Goal: Task Accomplishment & Management: Use online tool/utility

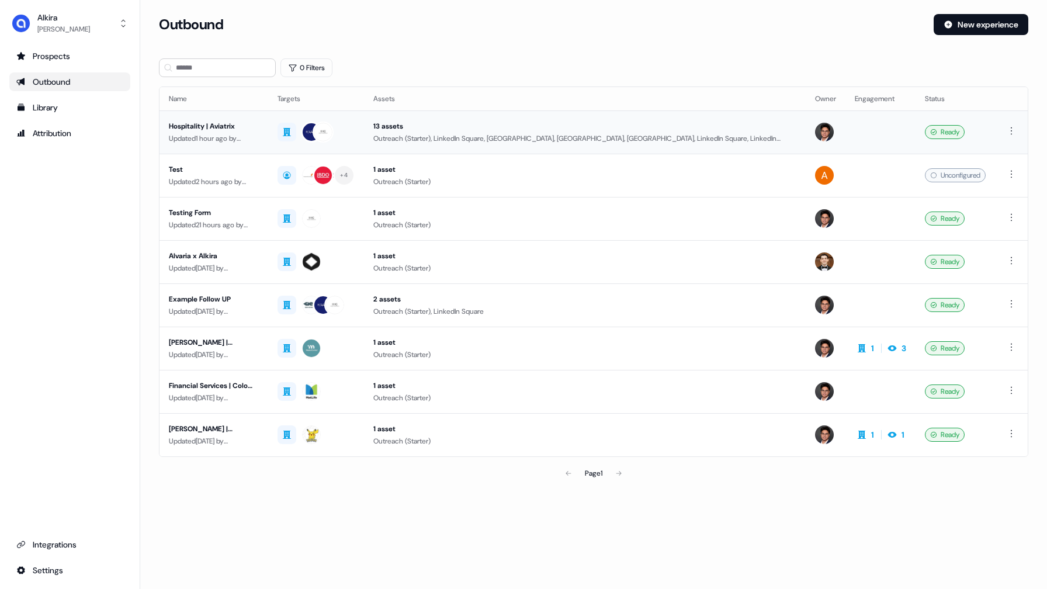
click at [212, 126] on div "Hospitality | Aviatrix" at bounding box center [214, 126] width 90 height 12
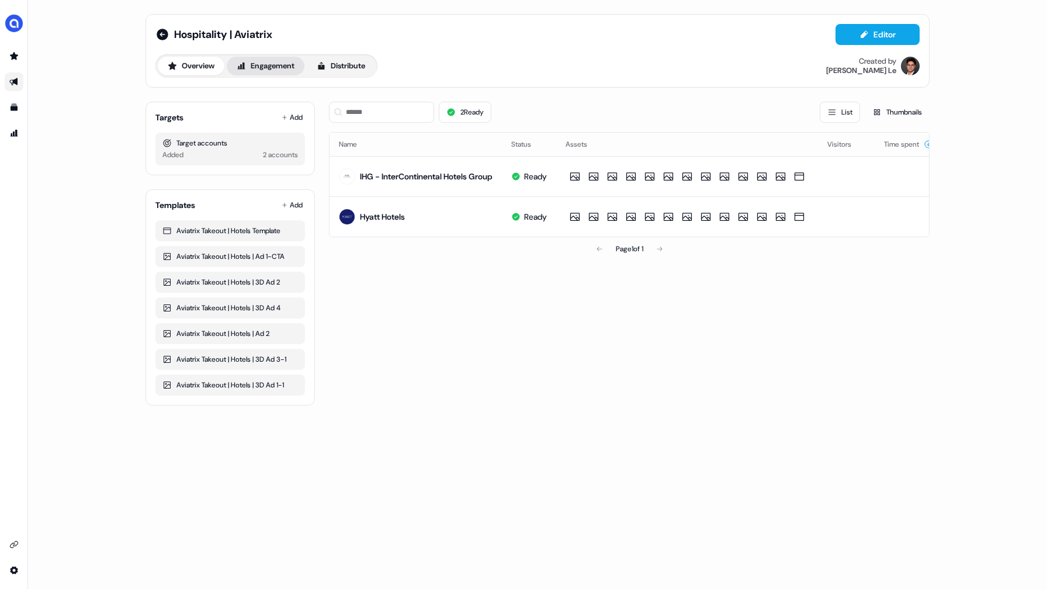
click at [268, 71] on button "Engagement" at bounding box center [266, 66] width 78 height 19
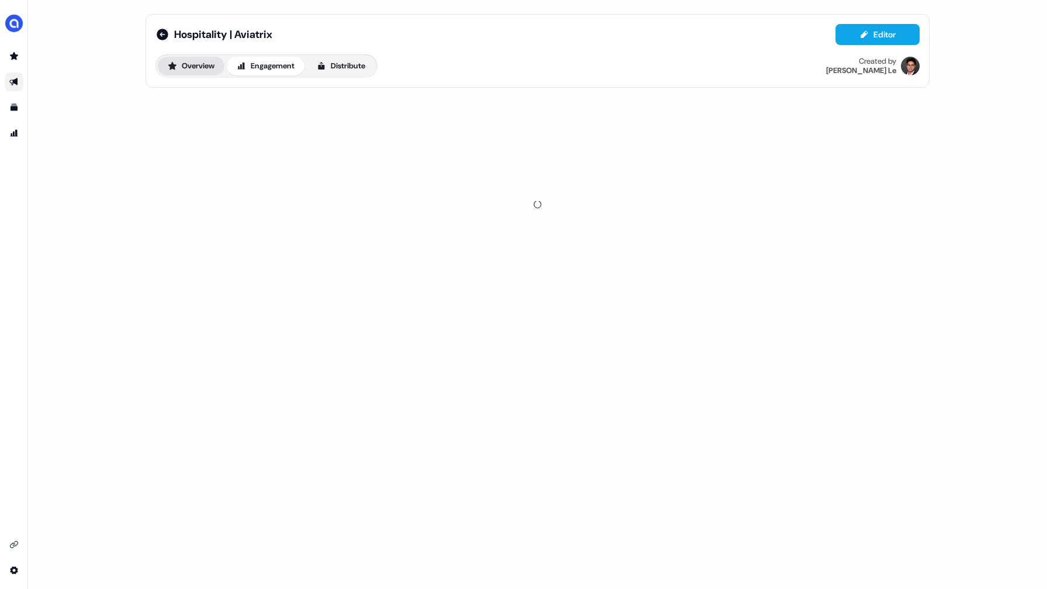
click at [193, 61] on button "Overview" at bounding box center [191, 66] width 67 height 19
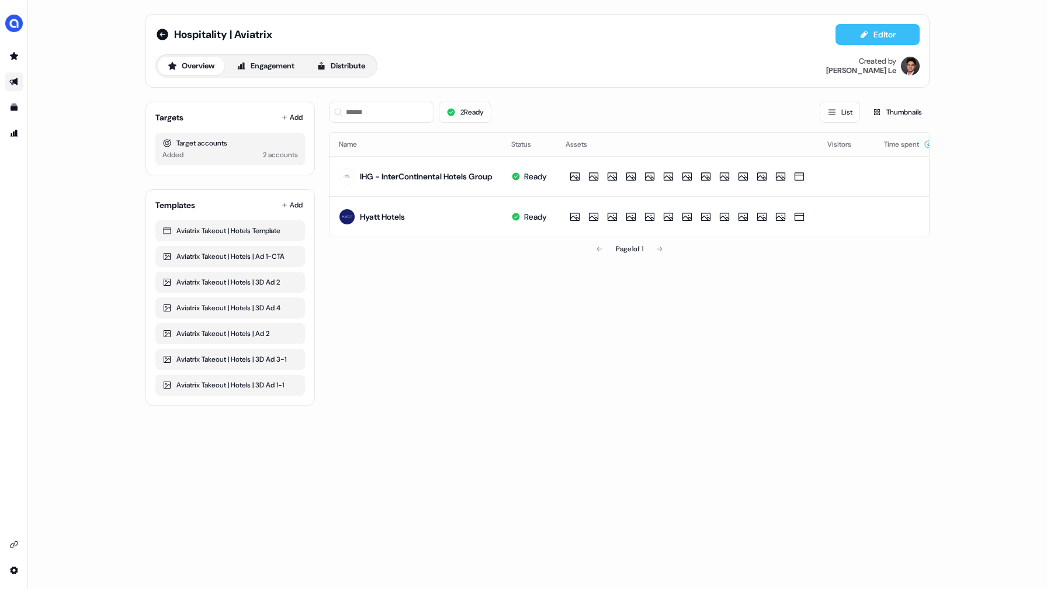
click at [871, 33] on button "Editor" at bounding box center [877, 34] width 84 height 21
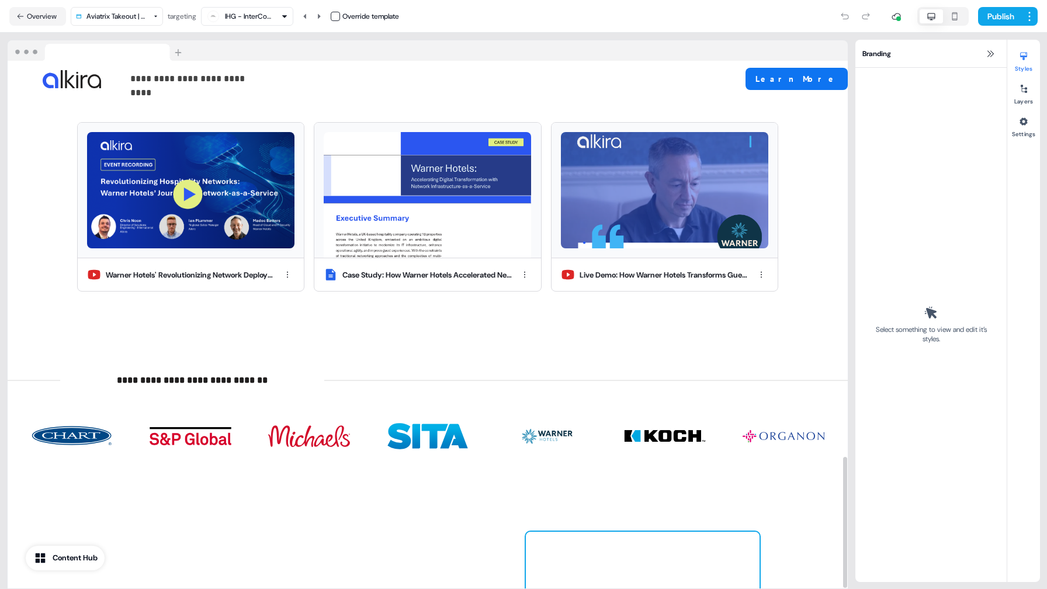
scroll to position [1590, 0]
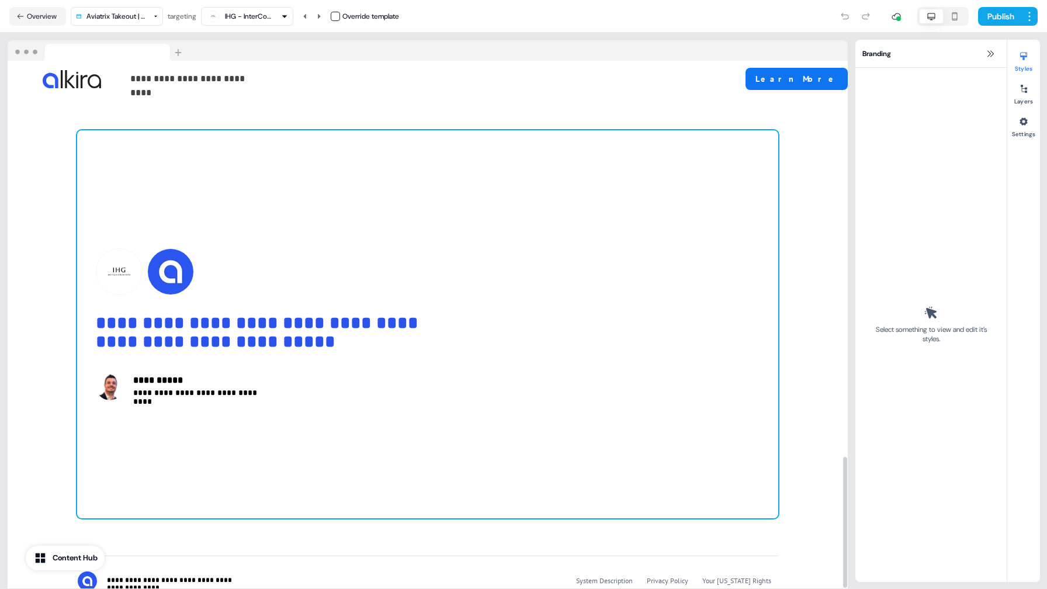
click at [458, 337] on div "**********" at bounding box center [427, 324] width 701 height 388
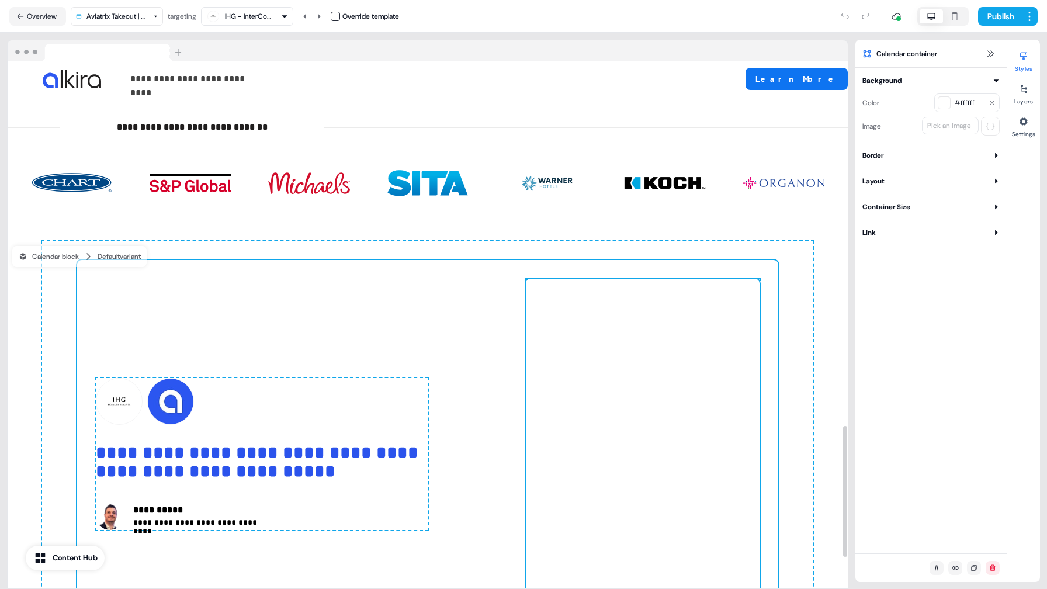
scroll to position [1441, 0]
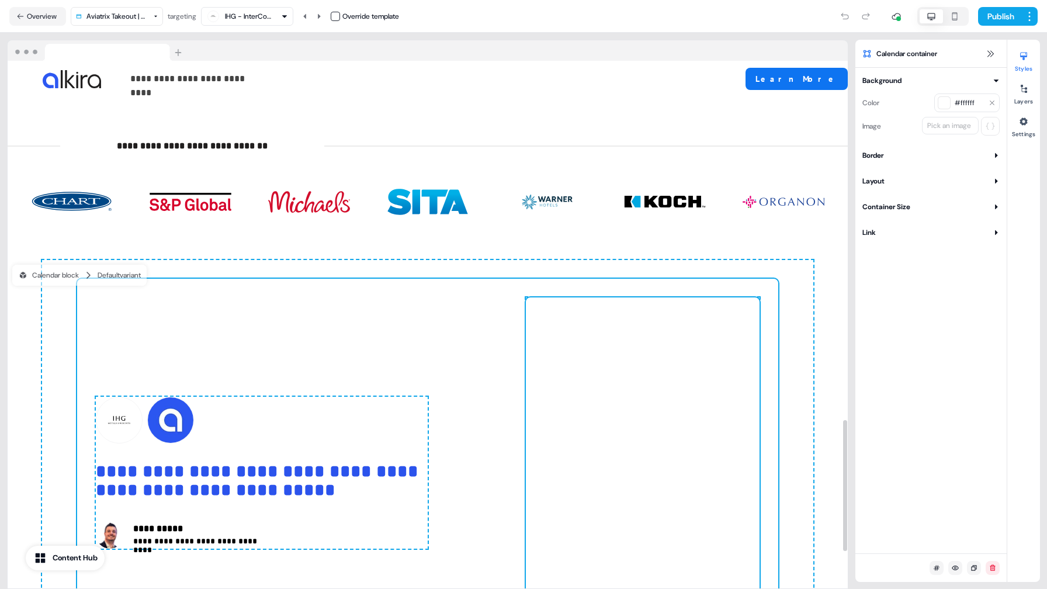
click at [609, 297] on div at bounding box center [643, 472] width 234 height 350
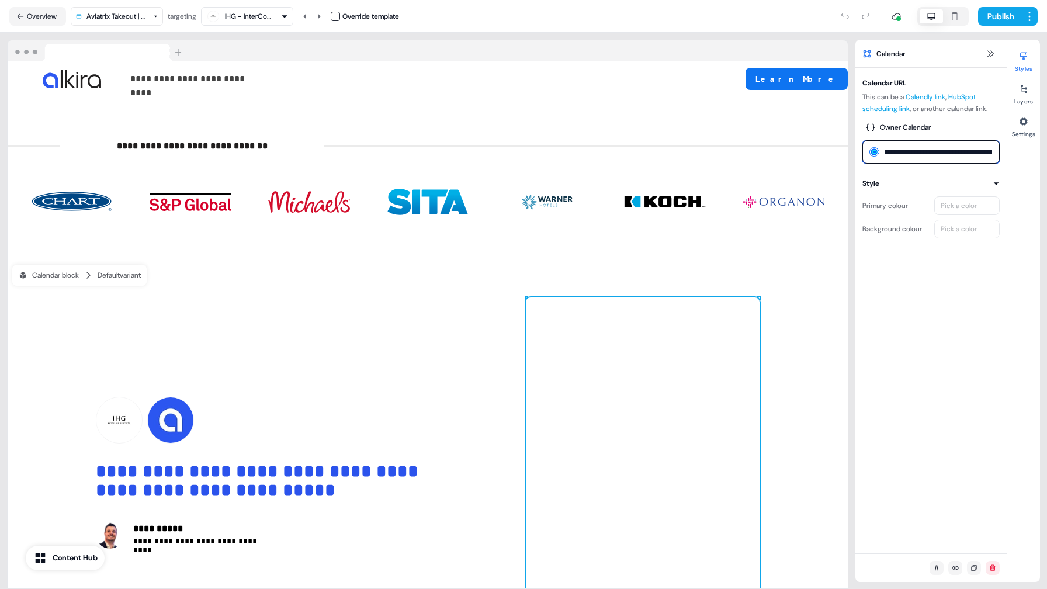
click at [943, 153] on input "**********" at bounding box center [930, 151] width 137 height 23
click at [991, 53] on icon at bounding box center [989, 53] width 9 height 9
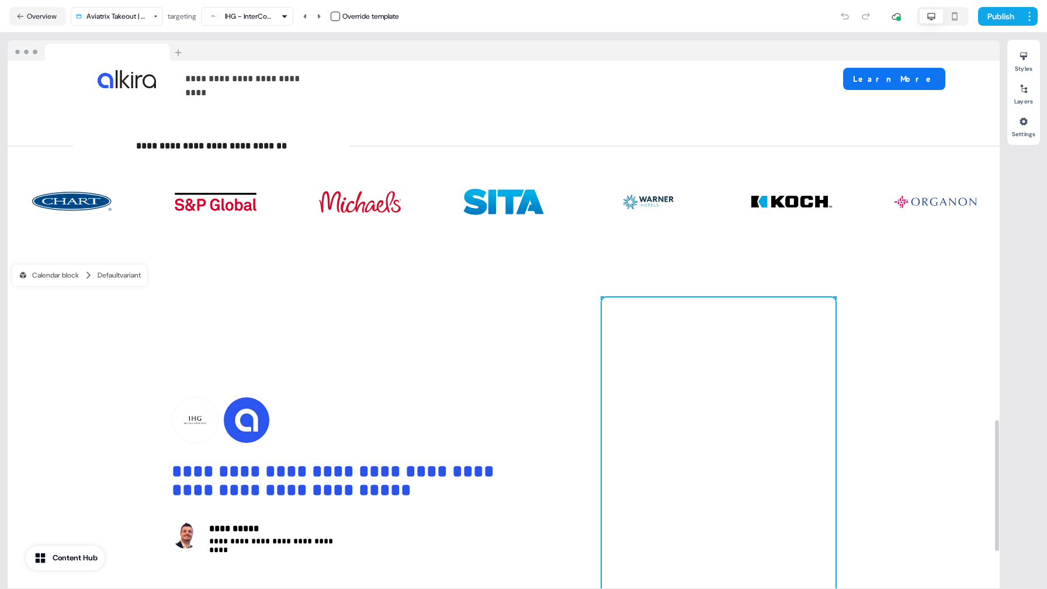
click at [773, 297] on div at bounding box center [719, 472] width 234 height 350
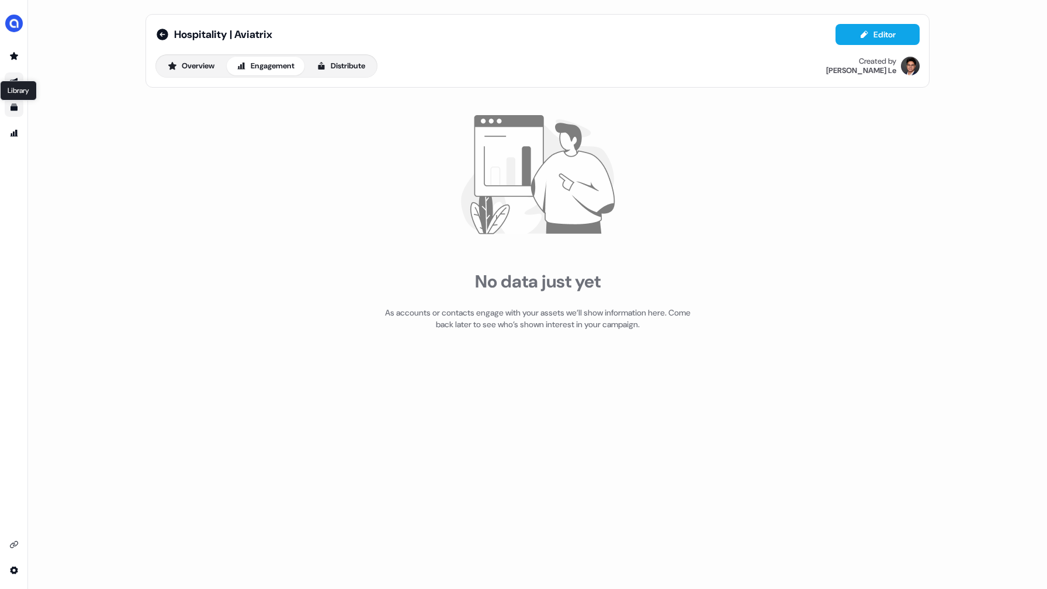
click at [13, 105] on icon "Go to templates" at bounding box center [13, 107] width 9 height 9
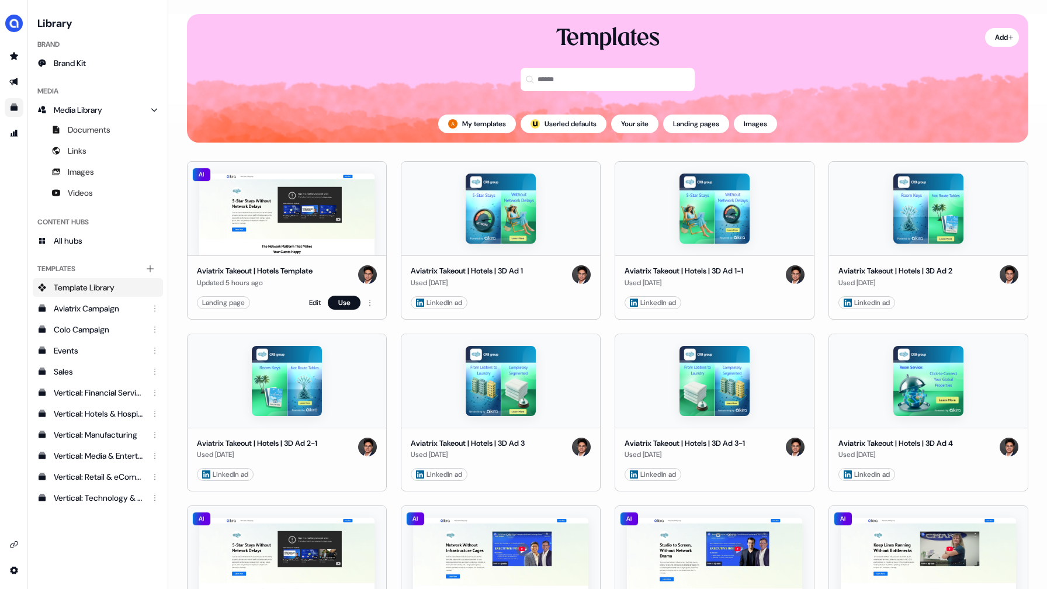
click at [310, 237] on img at bounding box center [286, 214] width 175 height 82
click at [309, 302] on link "Edit" at bounding box center [315, 303] width 12 height 12
click at [316, 303] on link "Edit" at bounding box center [315, 303] width 12 height 12
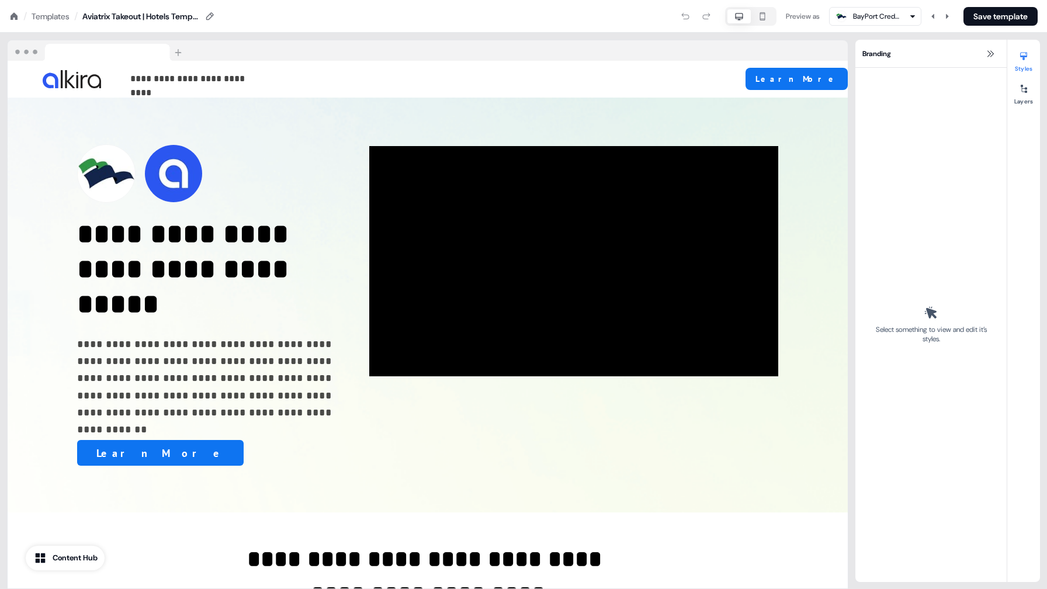
click at [11, 16] on icon at bounding box center [14, 15] width 7 height 7
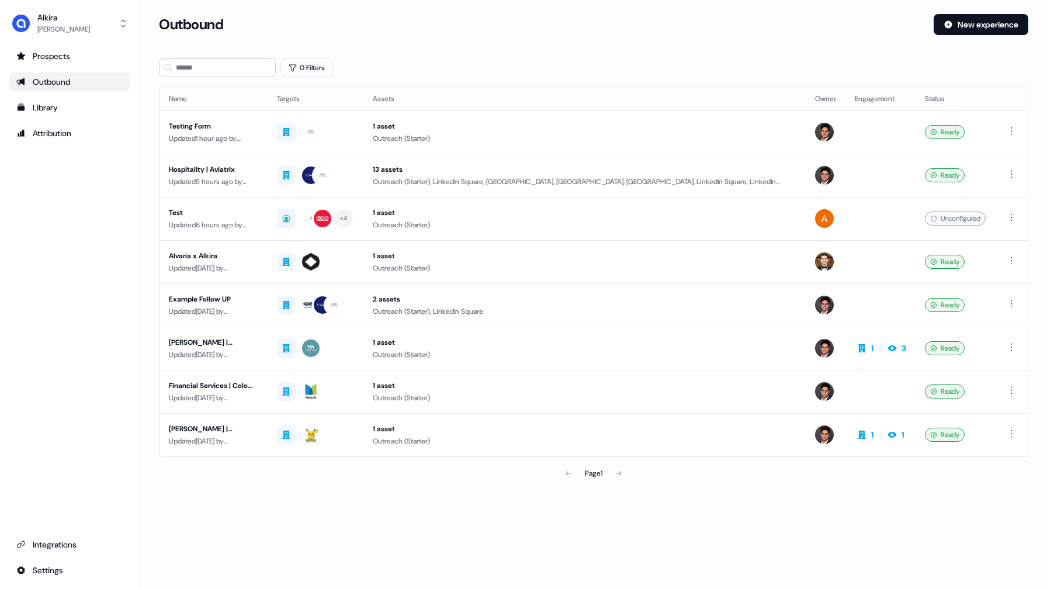
click at [48, 80] on div "Outbound" at bounding box center [69, 82] width 107 height 12
click at [199, 130] on div "Testing Form" at bounding box center [213, 126] width 89 height 12
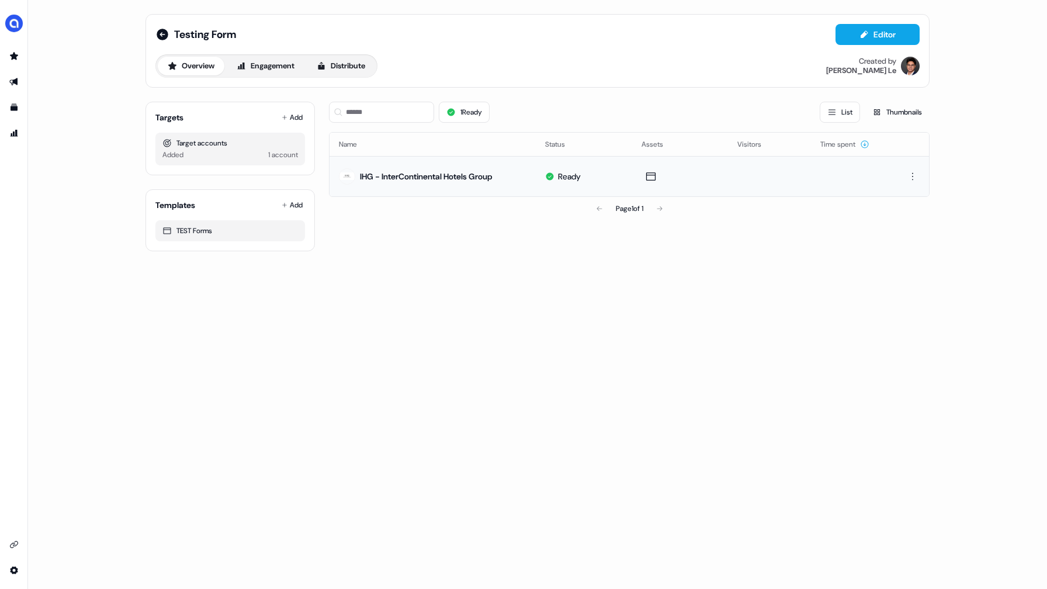
click at [392, 176] on div "IHG - InterContinental Hotels Group" at bounding box center [426, 177] width 133 height 12
click at [397, 175] on div "IHG - InterContinental Hotels Group" at bounding box center [426, 177] width 133 height 12
click at [883, 28] on button "Editor" at bounding box center [877, 34] width 84 height 21
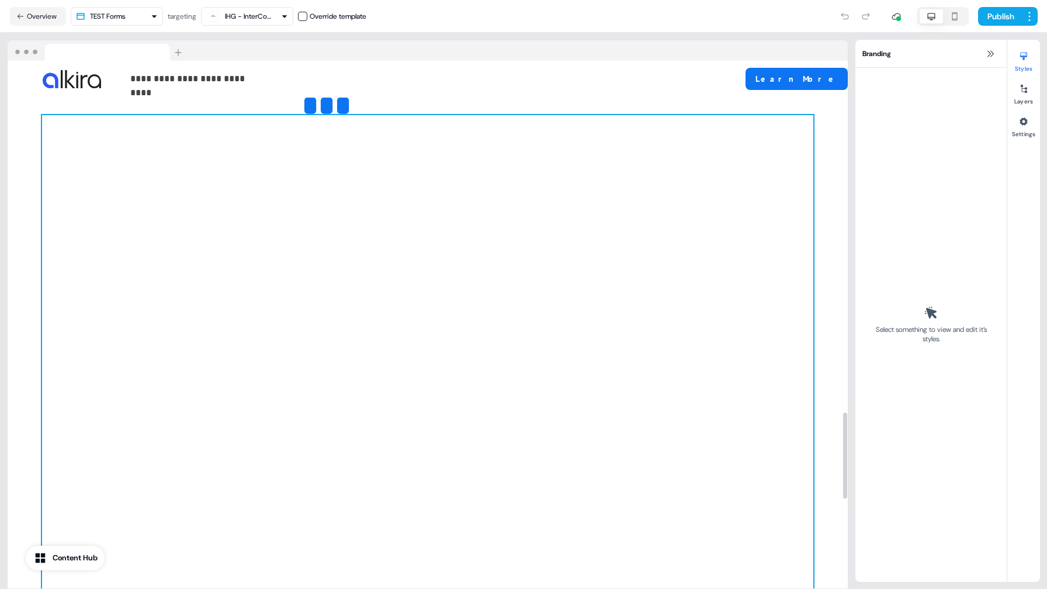
scroll to position [2216, 0]
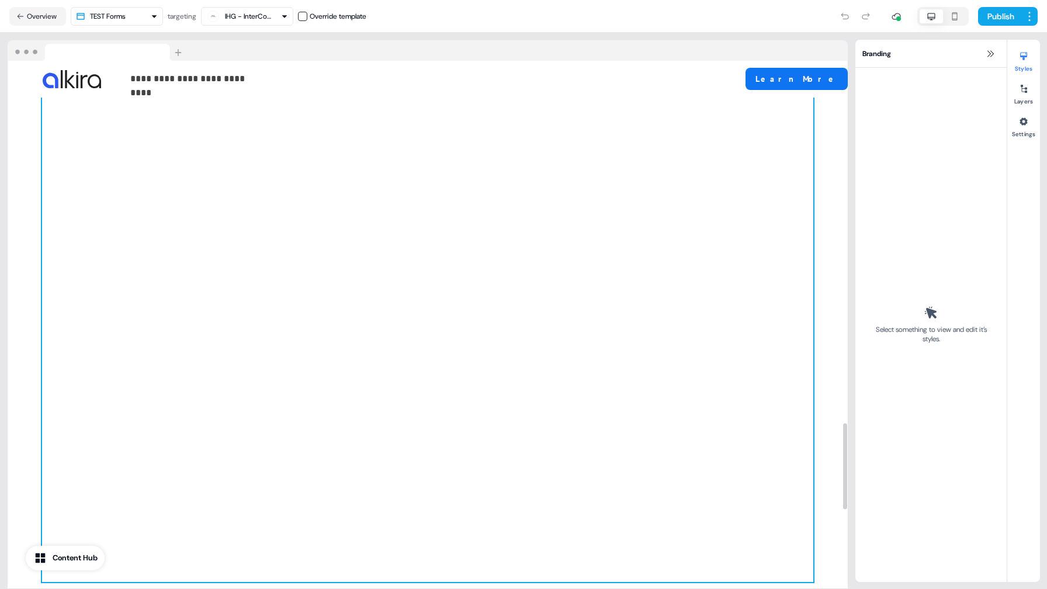
click at [692, 230] on div at bounding box center [427, 328] width 771 height 508
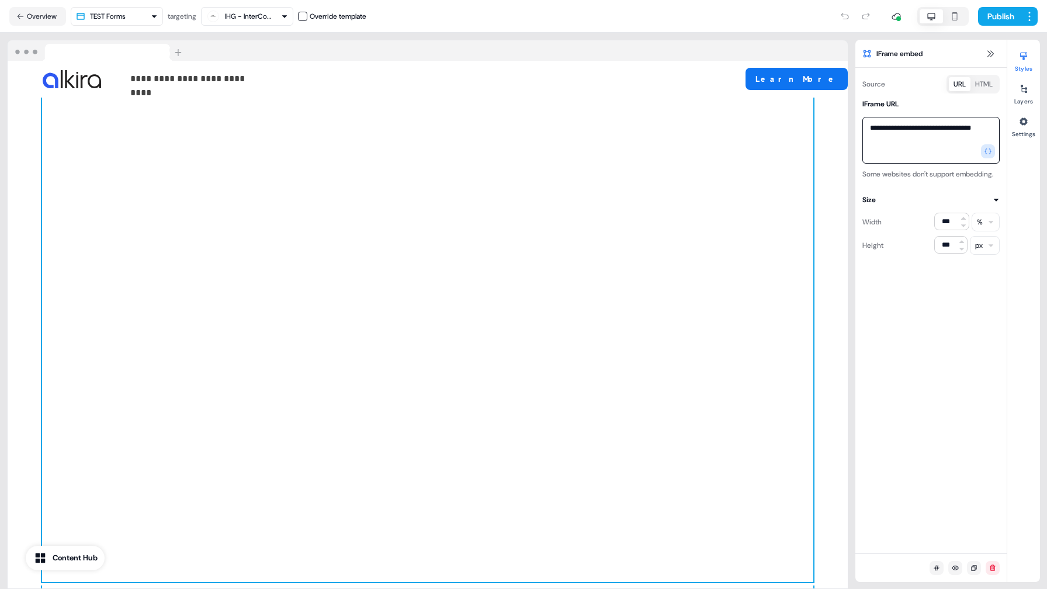
click at [923, 154] on textarea "**********" at bounding box center [930, 140] width 137 height 47
click at [988, 88] on button "HTML" at bounding box center [983, 84] width 27 height 14
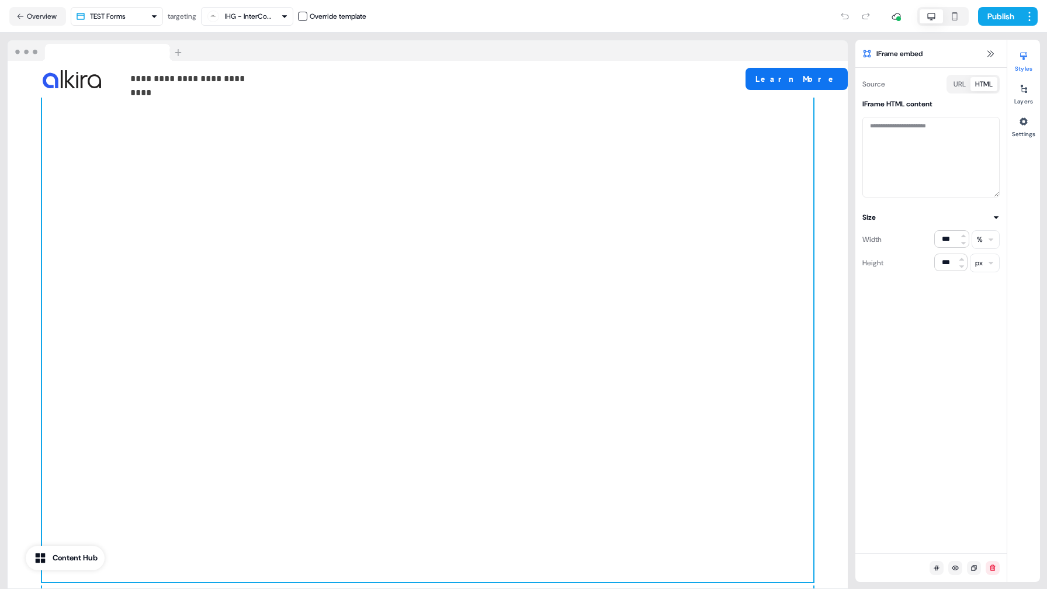
click at [956, 84] on button "URL" at bounding box center [959, 84] width 22 height 14
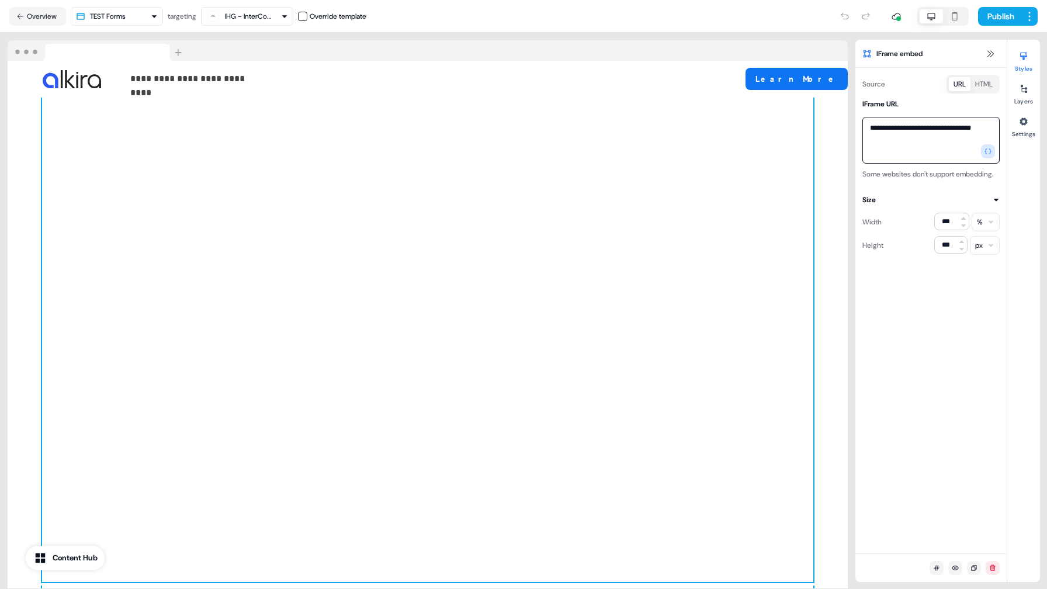
click at [892, 138] on textarea "**********" at bounding box center [930, 140] width 137 height 47
click at [669, 316] on div at bounding box center [427, 328] width 771 height 508
click at [664, 318] on div at bounding box center [427, 328] width 771 height 508
click at [669, 320] on div at bounding box center [427, 328] width 771 height 508
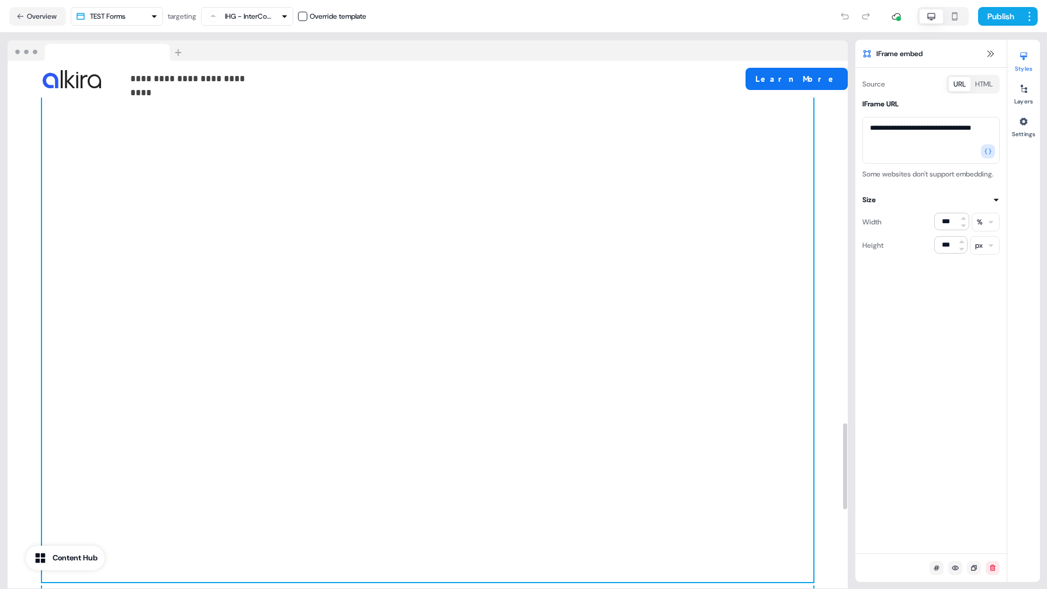
click at [669, 320] on div at bounding box center [427, 328] width 771 height 508
click at [894, 14] on icon at bounding box center [895, 16] width 9 height 9
click at [472, 440] on div at bounding box center [427, 328] width 771 height 508
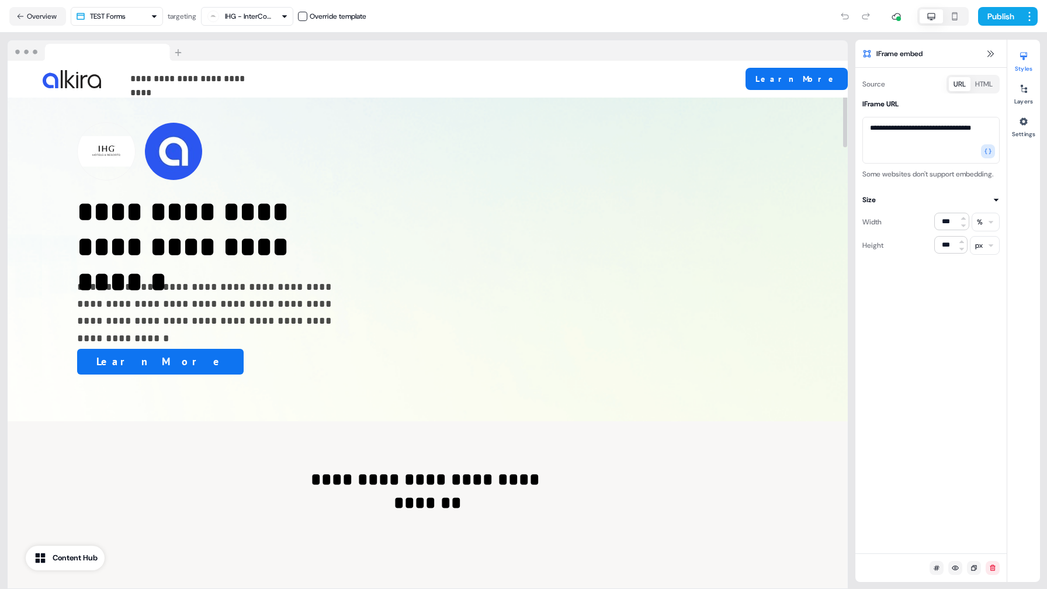
scroll to position [0, 0]
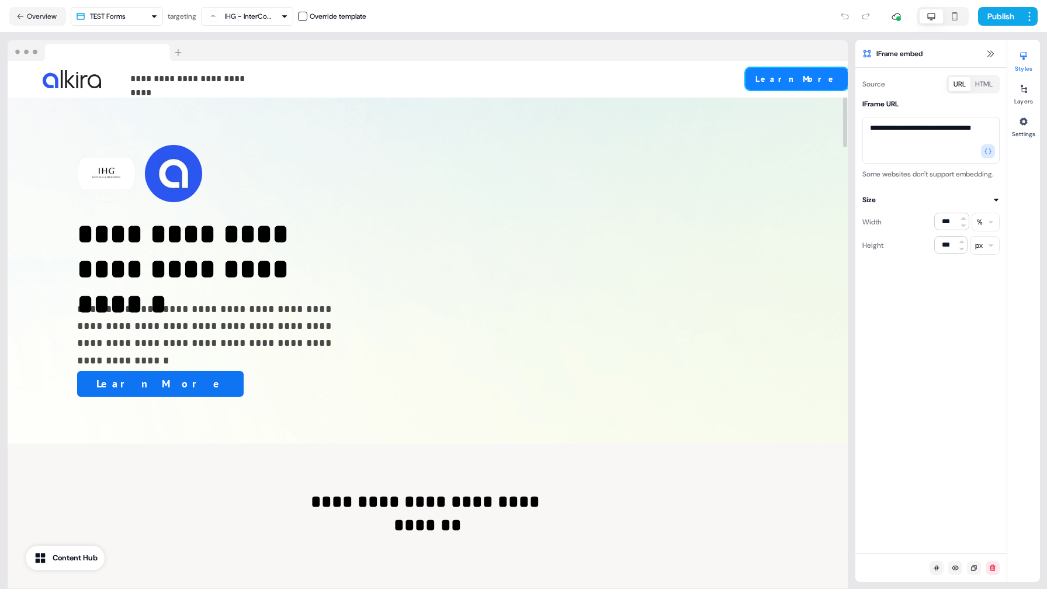
click at [831, 85] on button "Learn More" at bounding box center [796, 79] width 102 height 22
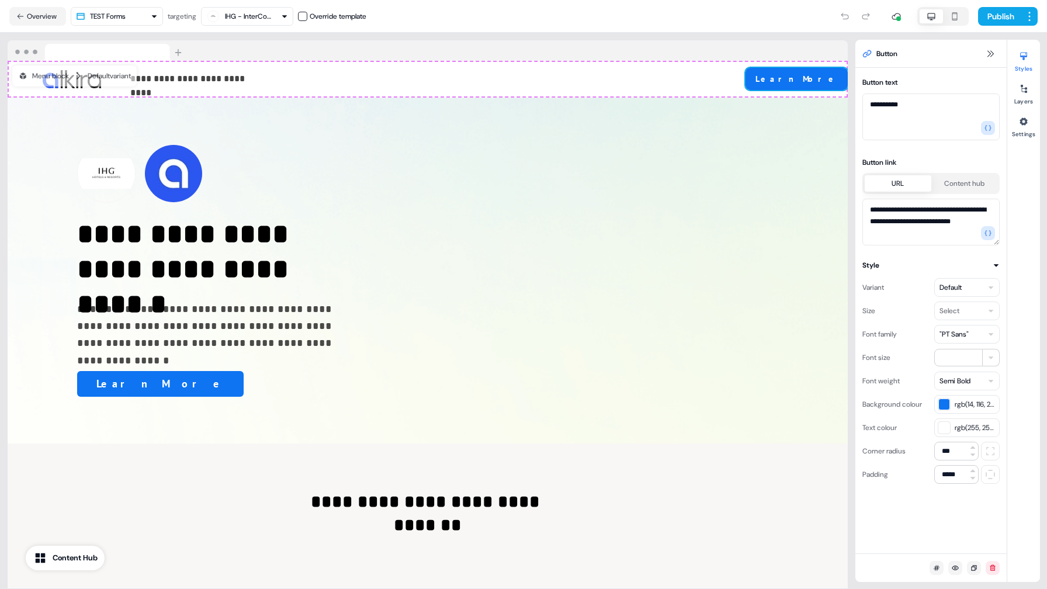
drag, startPoint x: 1010, startPoint y: 11, endPoint x: 976, endPoint y: 51, distance: 53.0
click at [976, 51] on section "**********" at bounding box center [523, 294] width 1047 height 589
click at [950, 22] on button "button" at bounding box center [954, 16] width 23 height 14
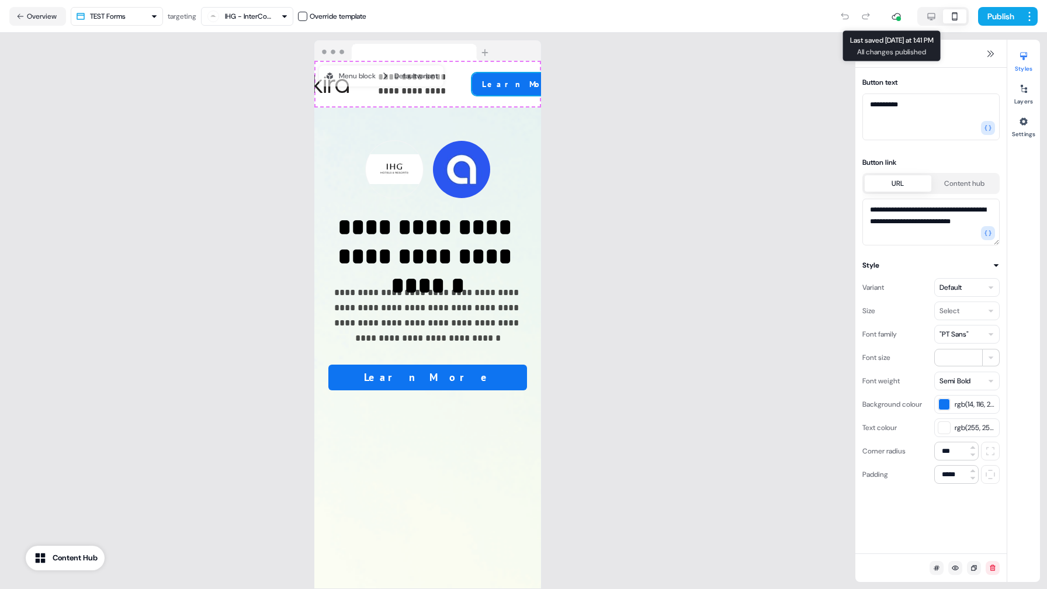
click at [899, 13] on div at bounding box center [895, 16] width 23 height 23
click at [895, 15] on icon at bounding box center [895, 16] width 9 height 9
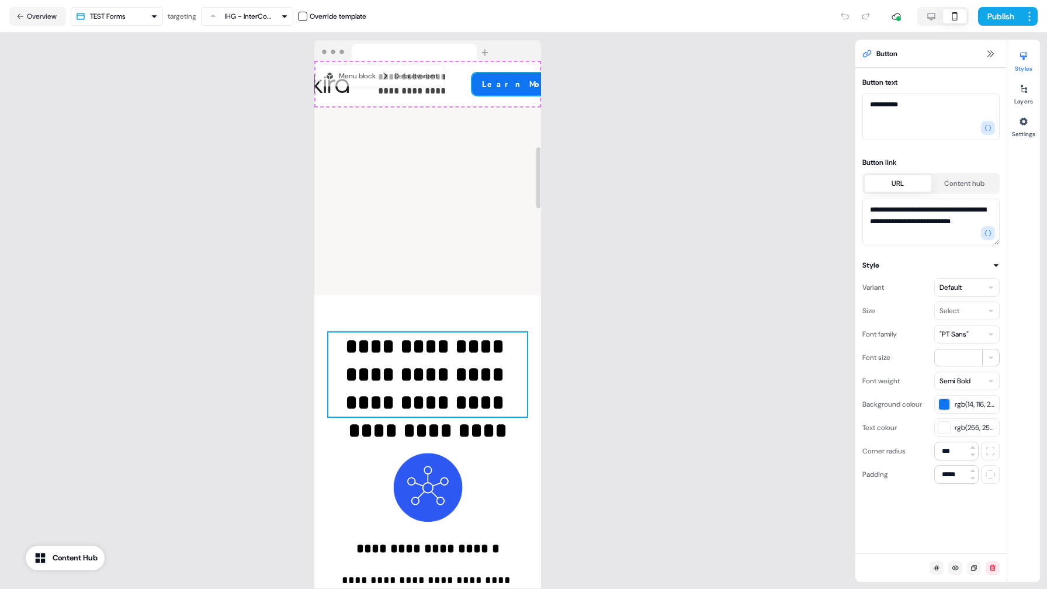
scroll to position [714, 0]
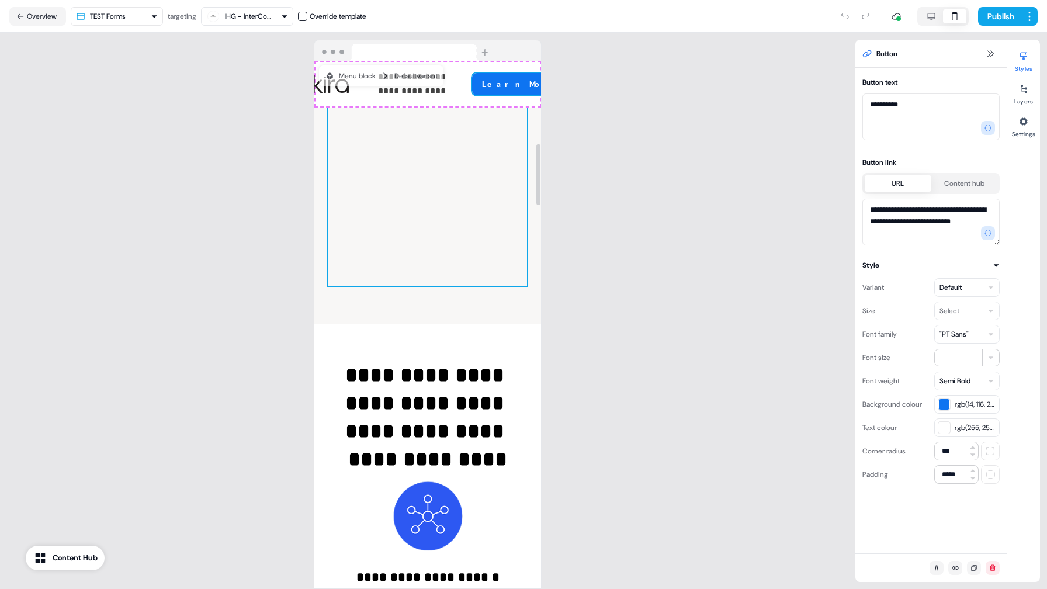
click at [400, 267] on div at bounding box center [427, 170] width 199 height 234
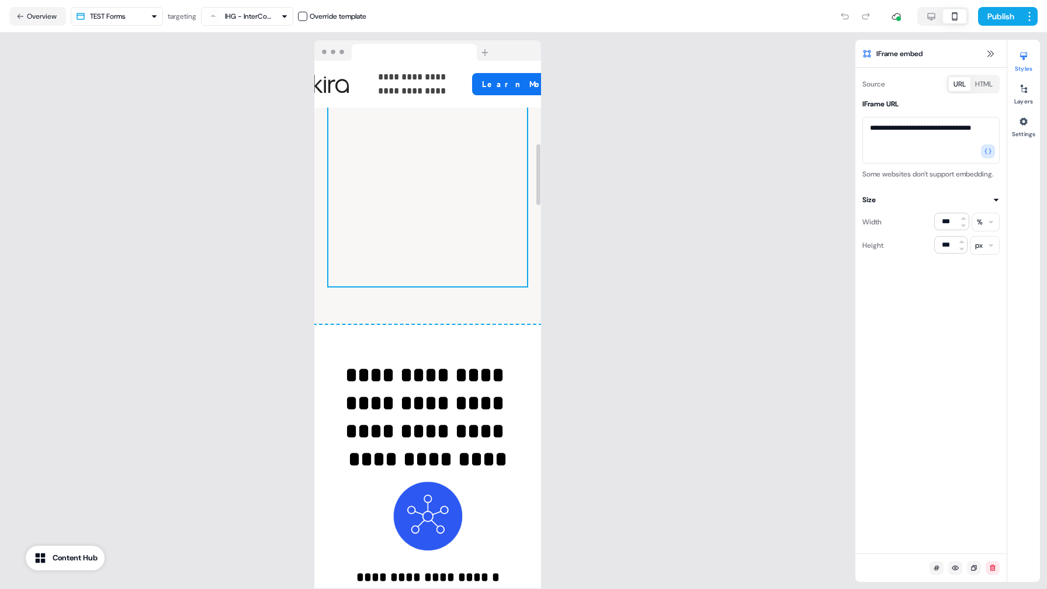
click at [396, 272] on div at bounding box center [427, 170] width 199 height 234
click at [928, 18] on icon "button" at bounding box center [931, 16] width 8 height 7
type input "***"
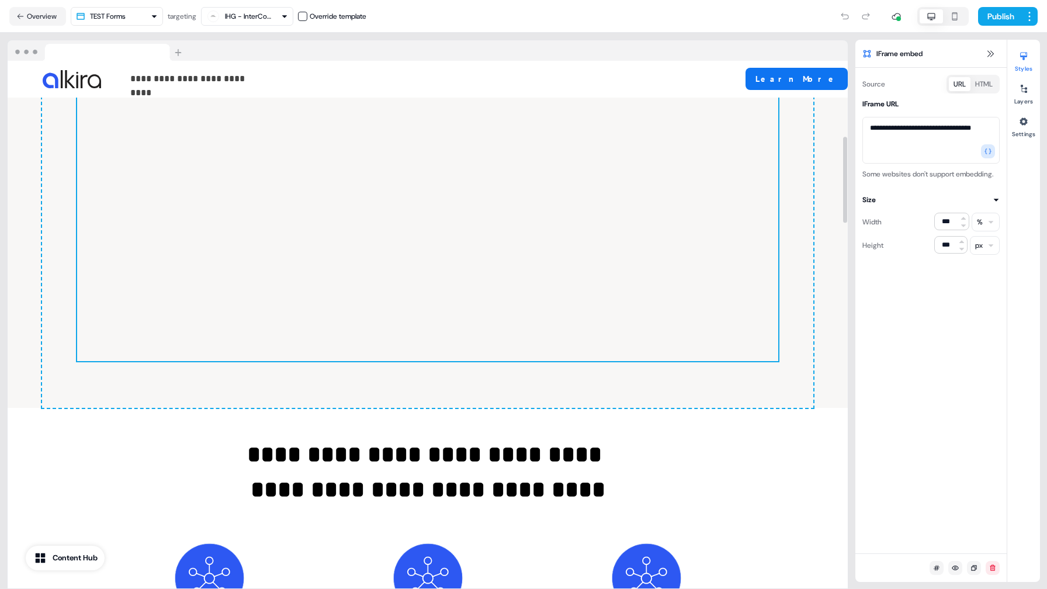
scroll to position [463, 0]
click at [527, 162] on div at bounding box center [427, 216] width 701 height 292
